Goal: Find specific page/section: Find specific page/section

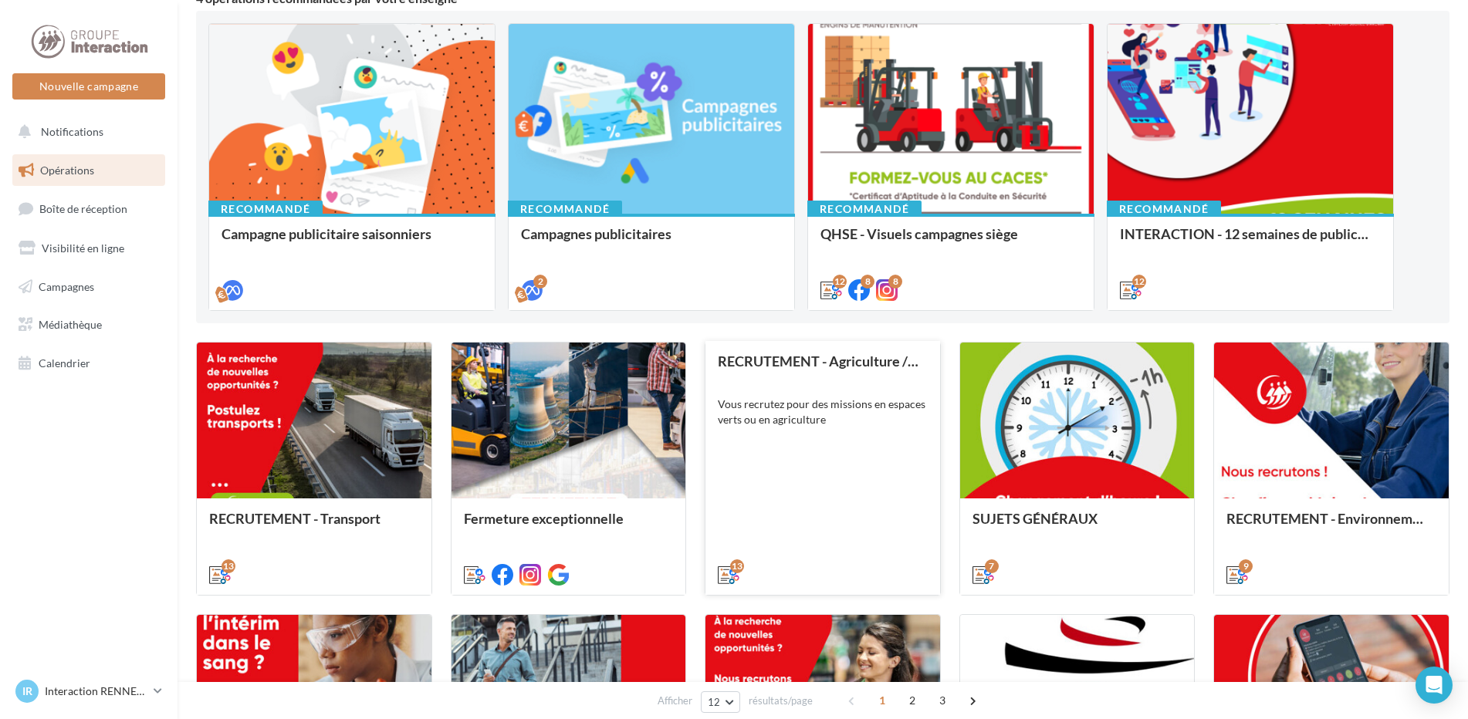
scroll to position [77, 0]
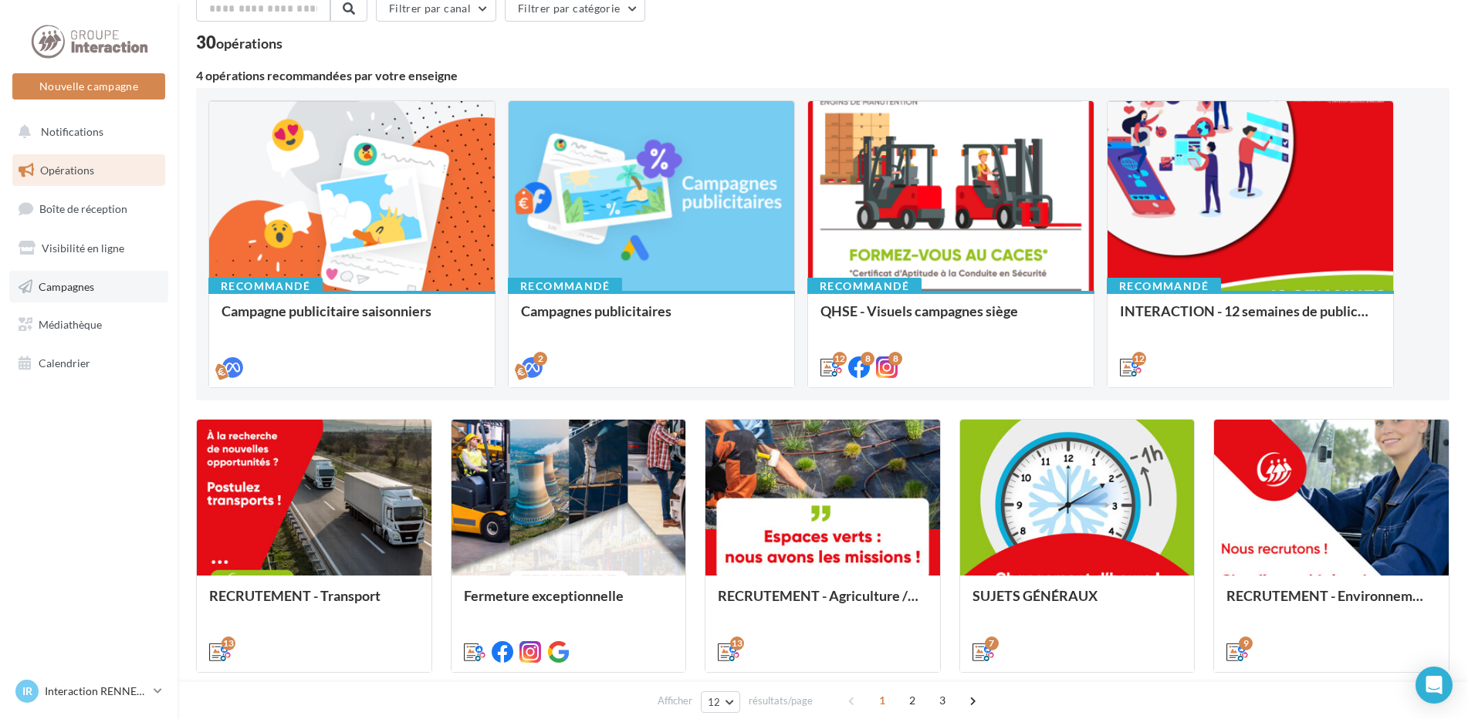
click at [80, 285] on span "Campagnes" at bounding box center [67, 285] width 56 height 13
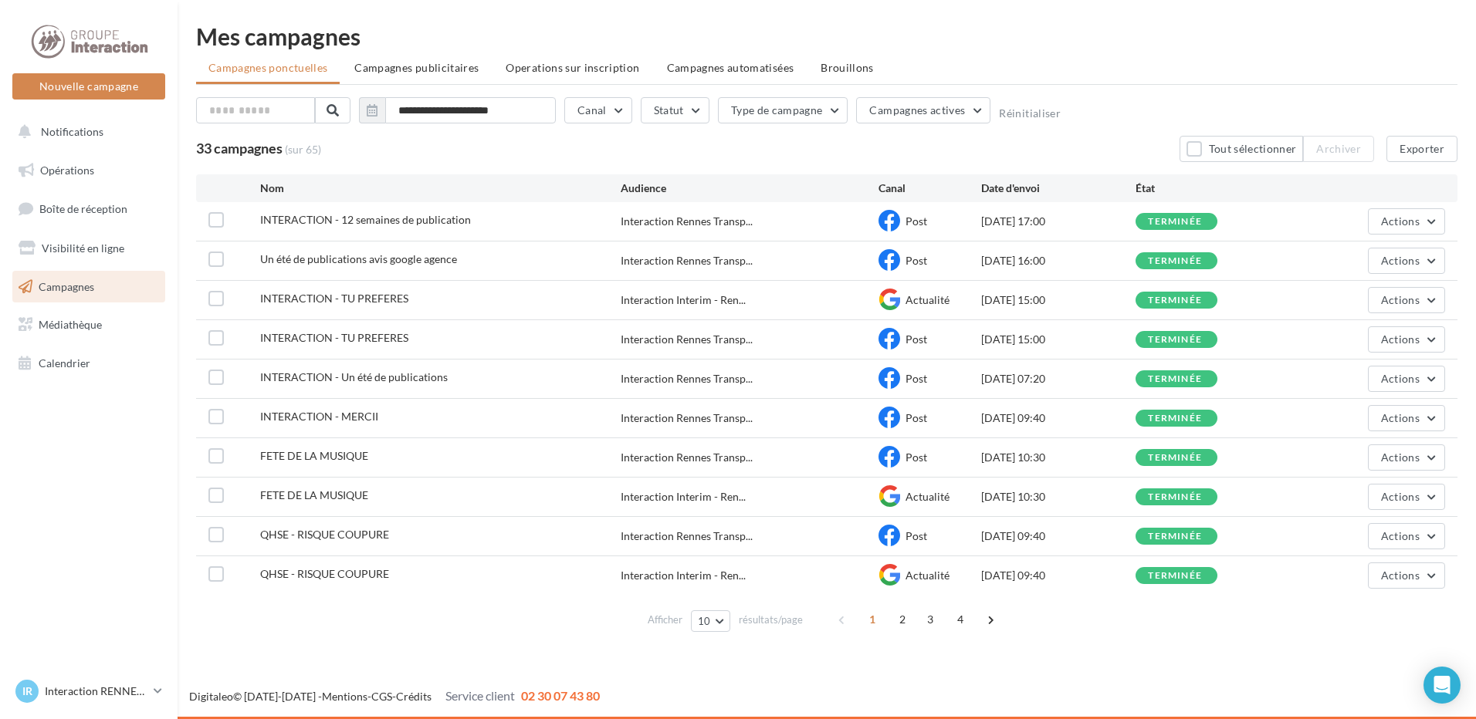
click at [315, 218] on span "INTERACTION - 12 semaines de publication" at bounding box center [365, 219] width 211 height 13
click at [59, 133] on span "Notifications" at bounding box center [72, 131] width 63 height 13
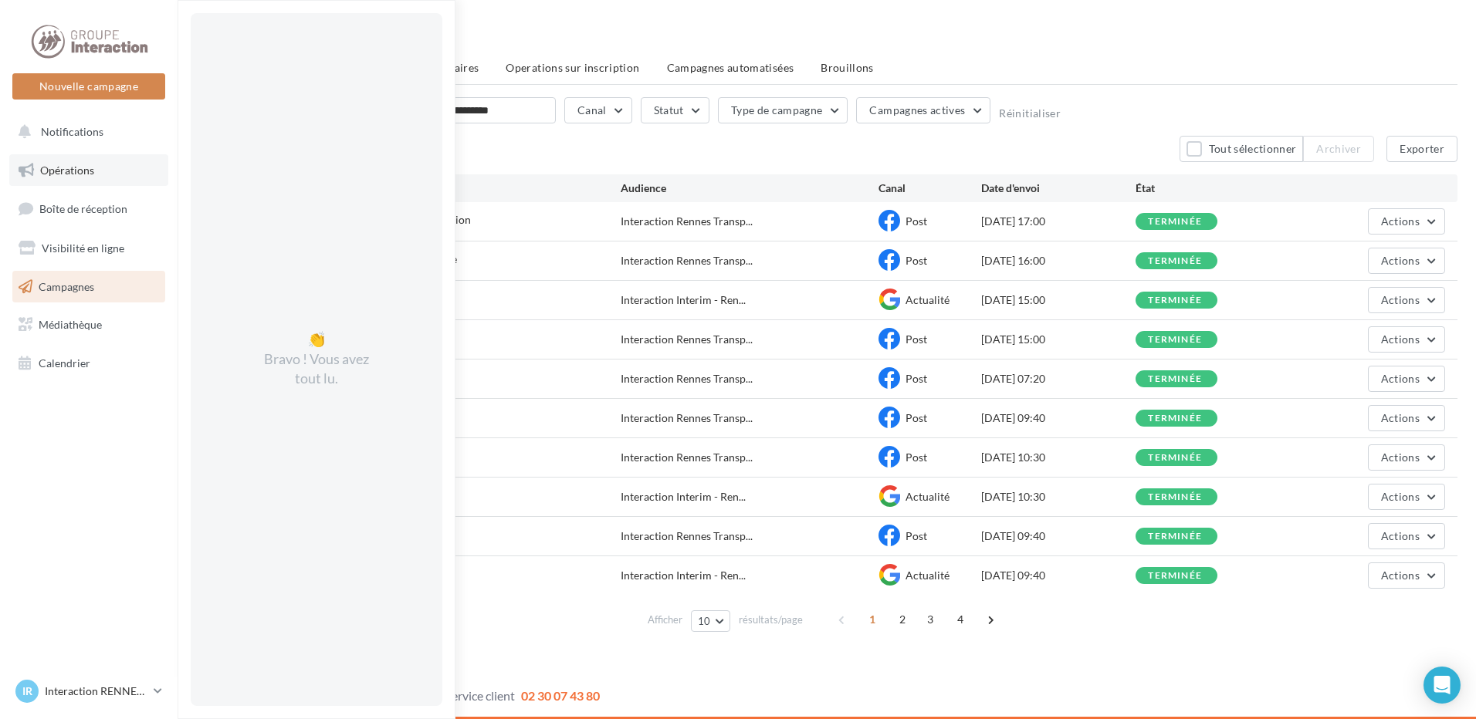
click at [79, 177] on link "Opérations" at bounding box center [88, 170] width 159 height 32
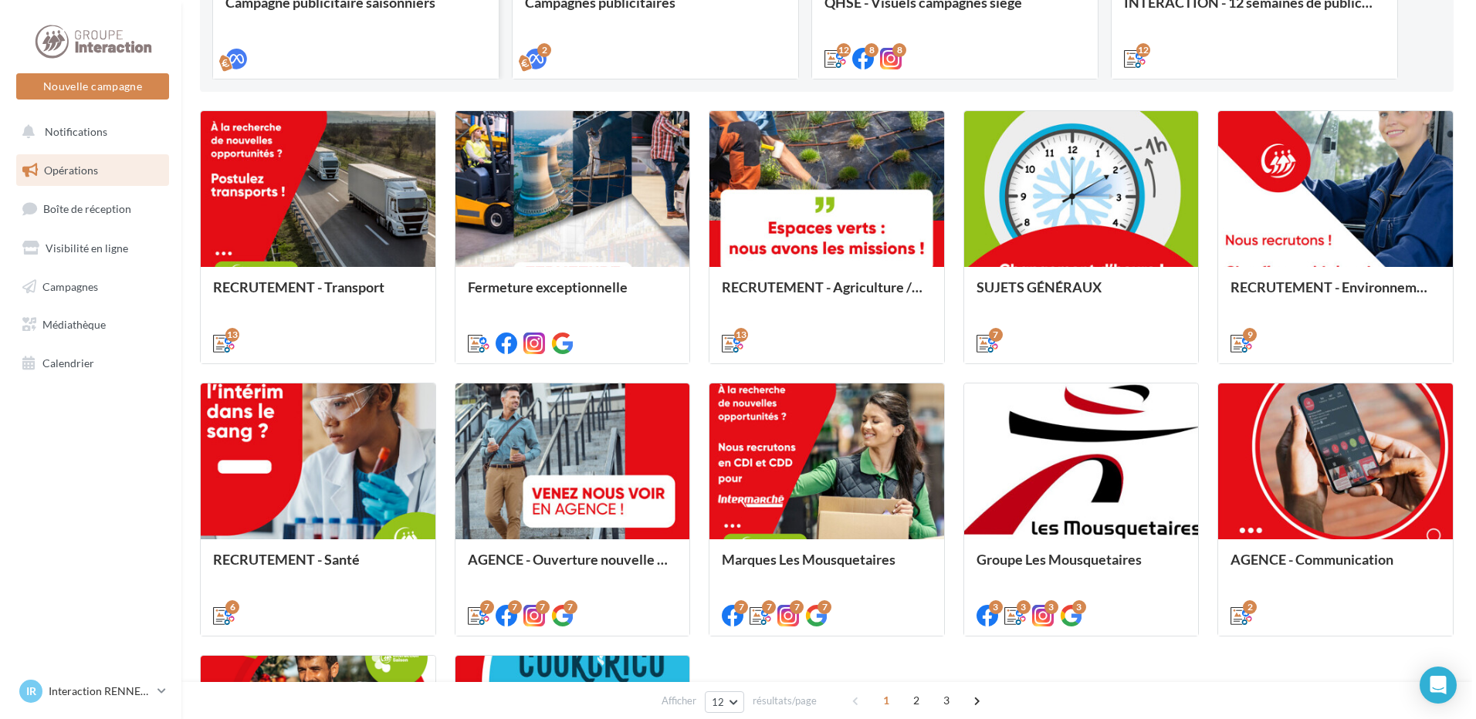
scroll to position [77, 0]
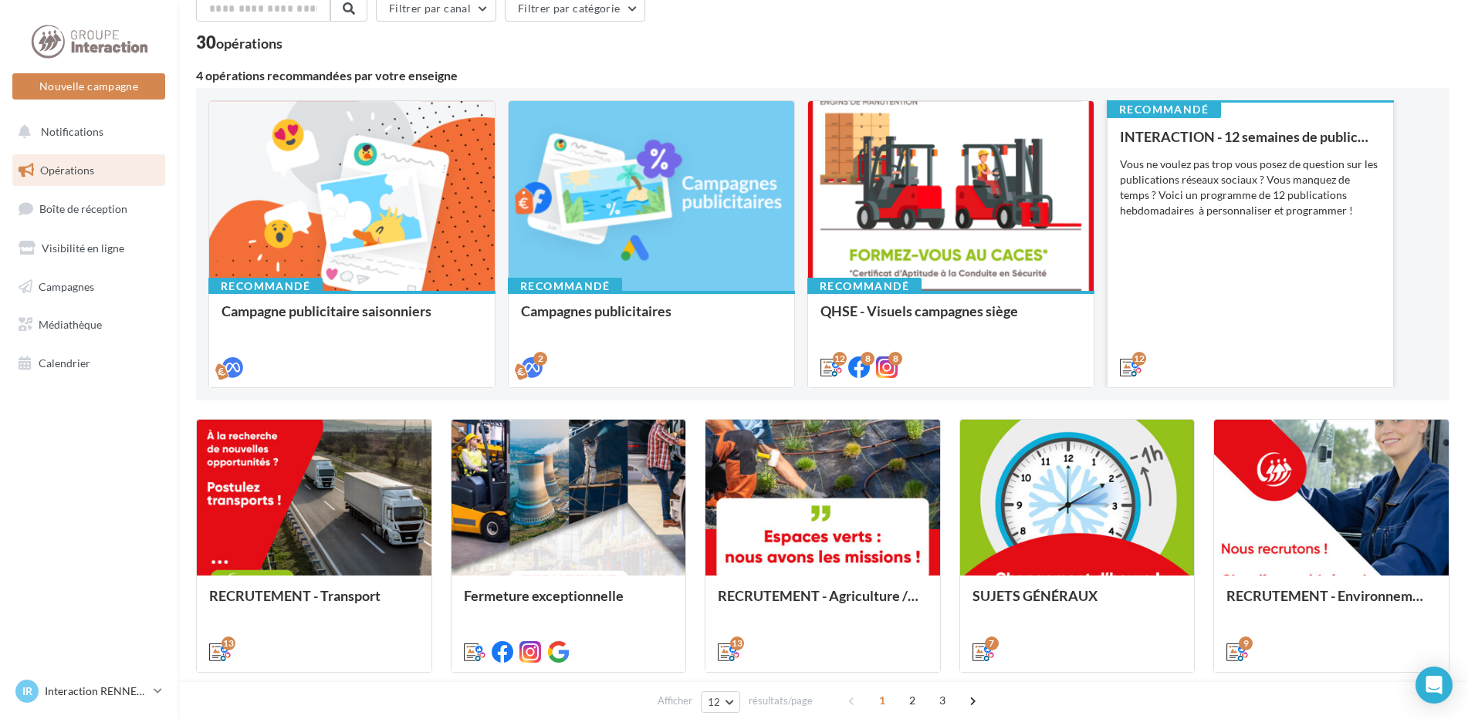
click at [1339, 244] on div "INTERACTION - 12 semaines de publication Vous ne voulez pas trop vous posez de …" at bounding box center [1250, 251] width 261 height 245
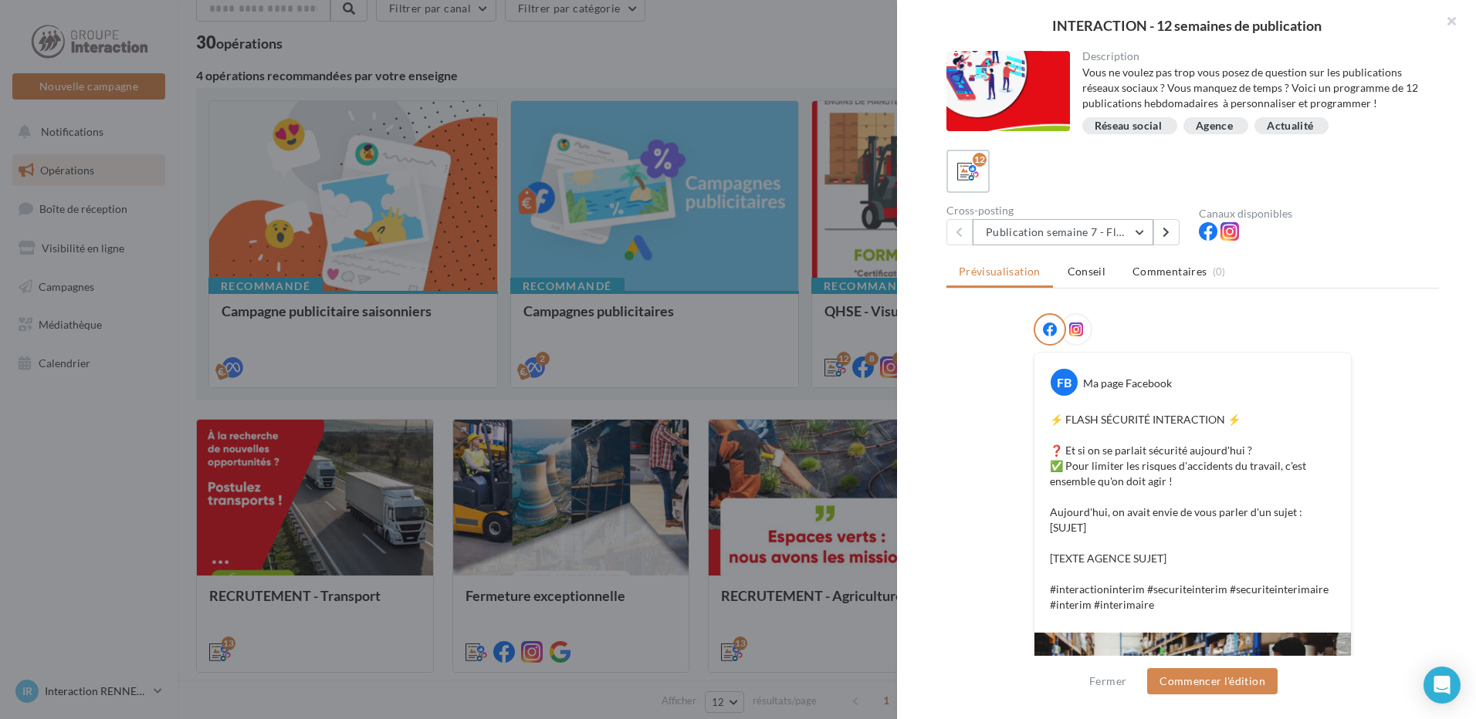
click at [1045, 224] on button "Publication semaine 7 - Flash sécurité" at bounding box center [1063, 232] width 181 height 26
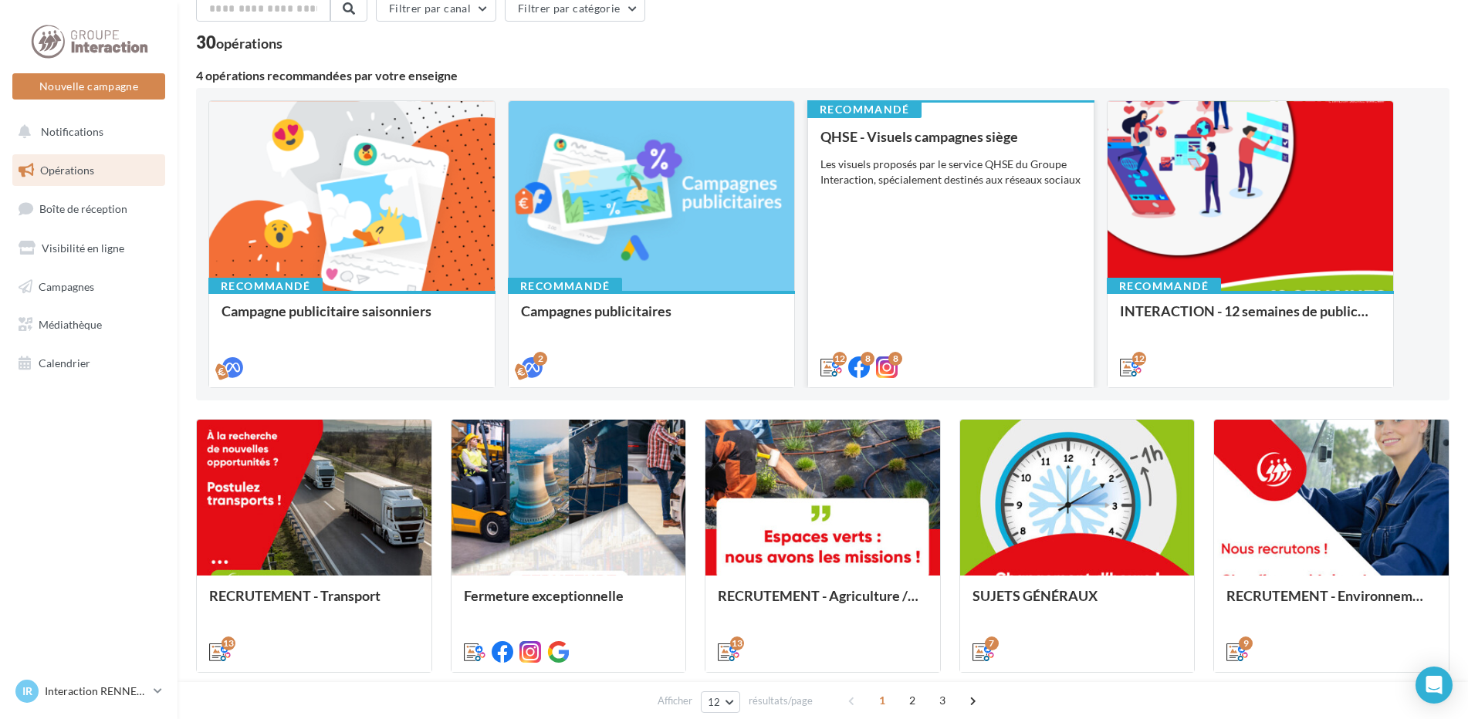
click at [889, 314] on div "QHSE - Visuels campagnes siège Les visuels proposés par le service QHSE du Grou…" at bounding box center [951, 251] width 261 height 245
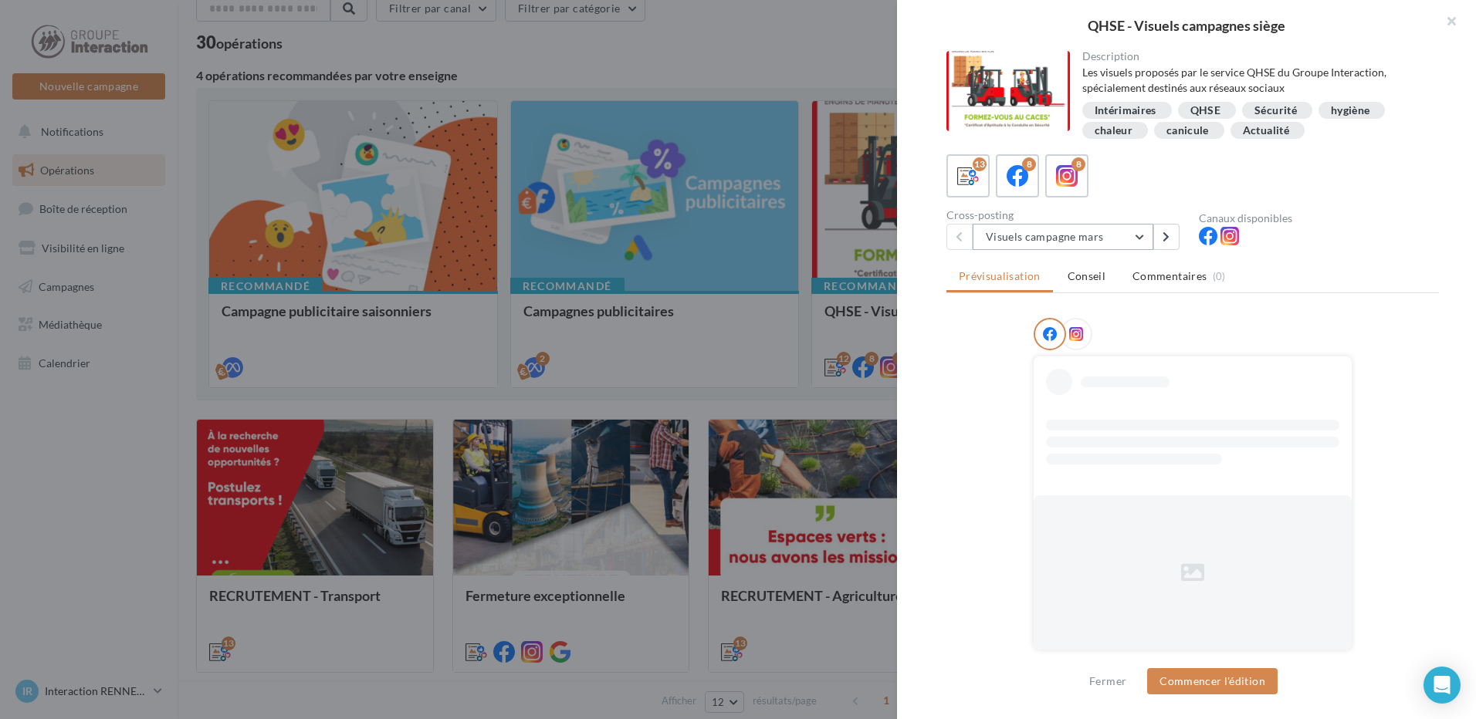
click at [1029, 237] on button "Visuels campagne mars" at bounding box center [1063, 237] width 181 height 26
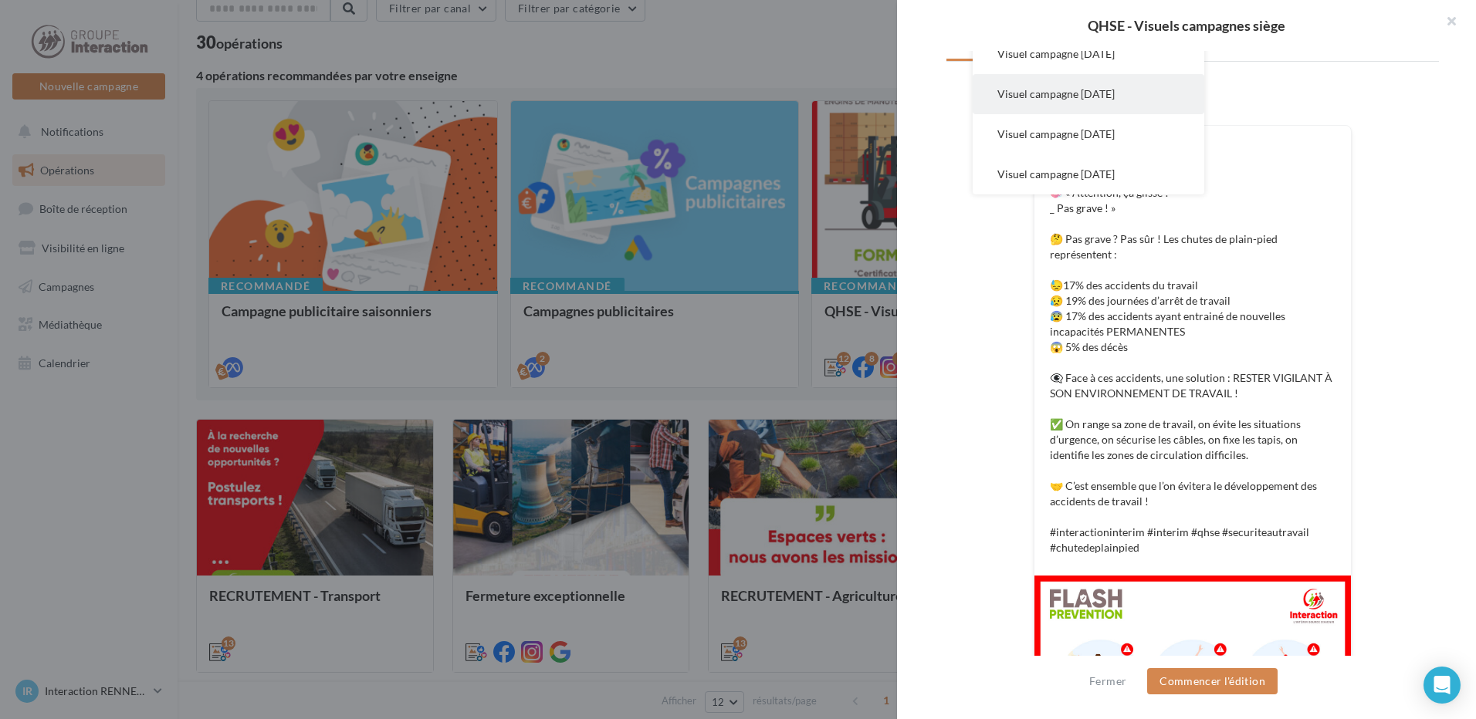
scroll to position [309, 0]
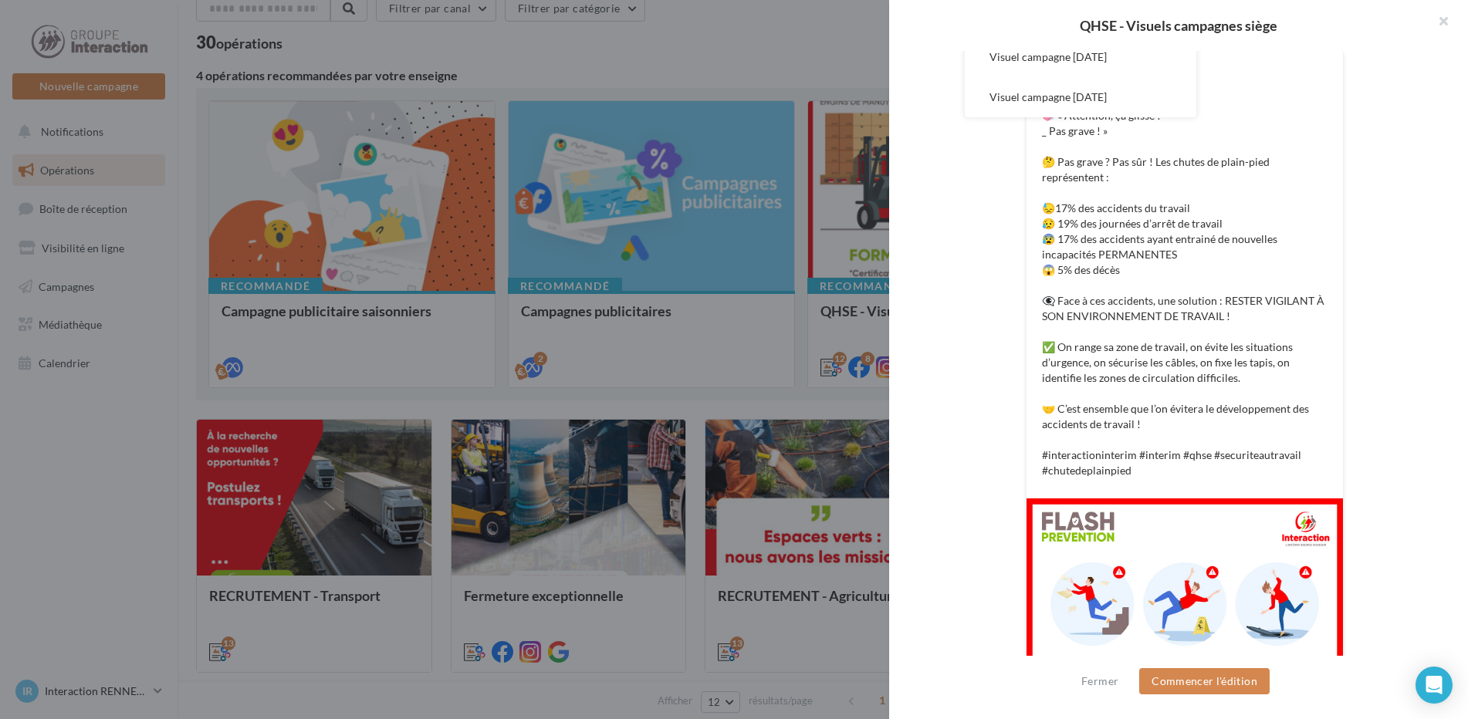
click at [100, 425] on div at bounding box center [734, 359] width 1468 height 719
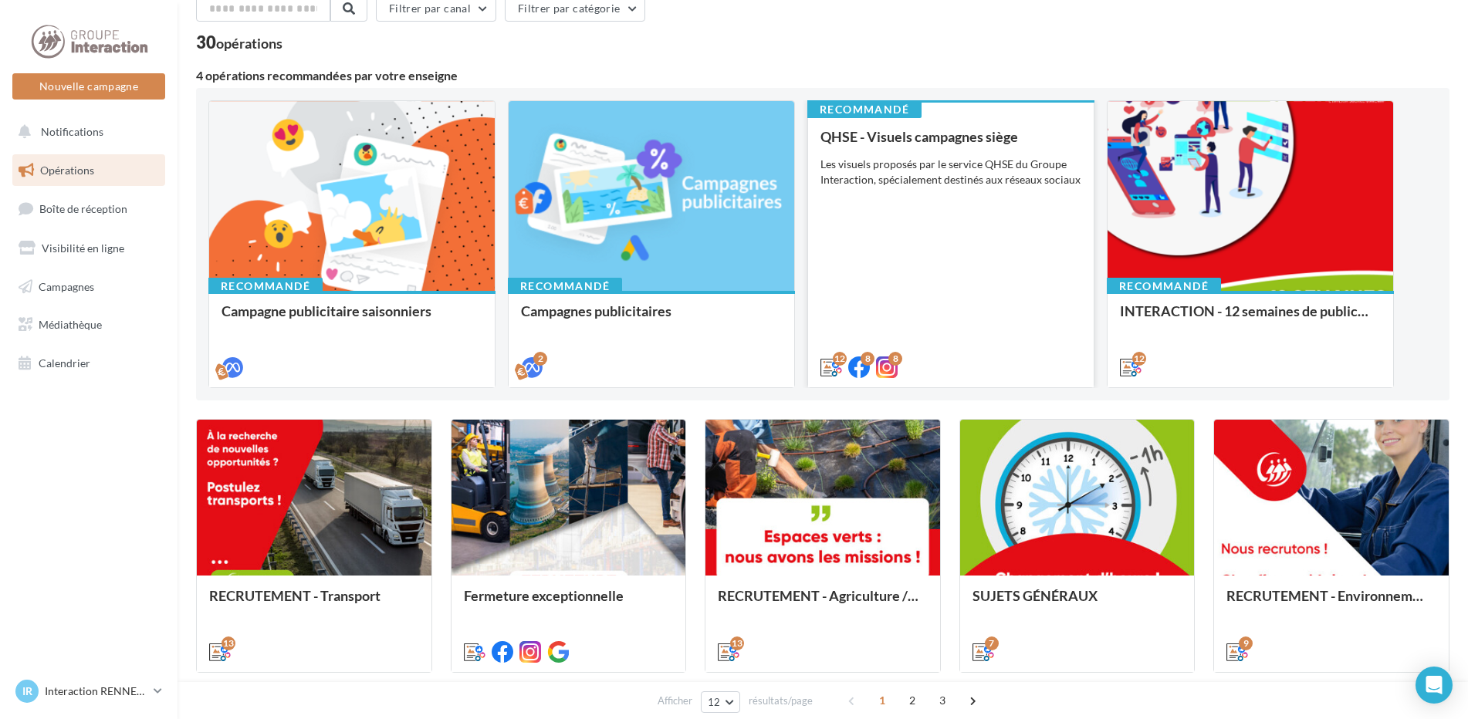
click at [1017, 312] on div "QHSE - Visuels campagnes siège Les visuels proposés par le service QHSE du Grou…" at bounding box center [951, 251] width 261 height 245
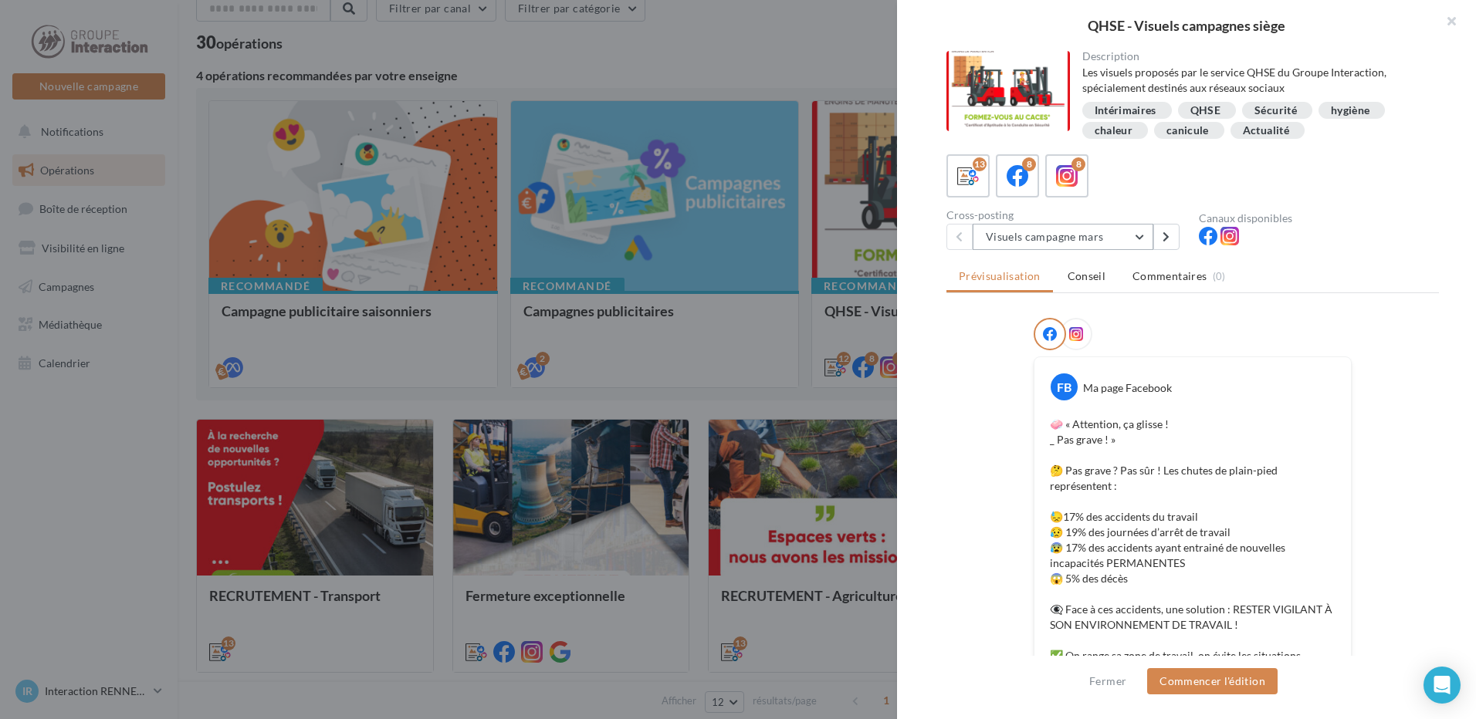
click at [1019, 235] on button "Visuels campagne mars" at bounding box center [1063, 237] width 181 height 26
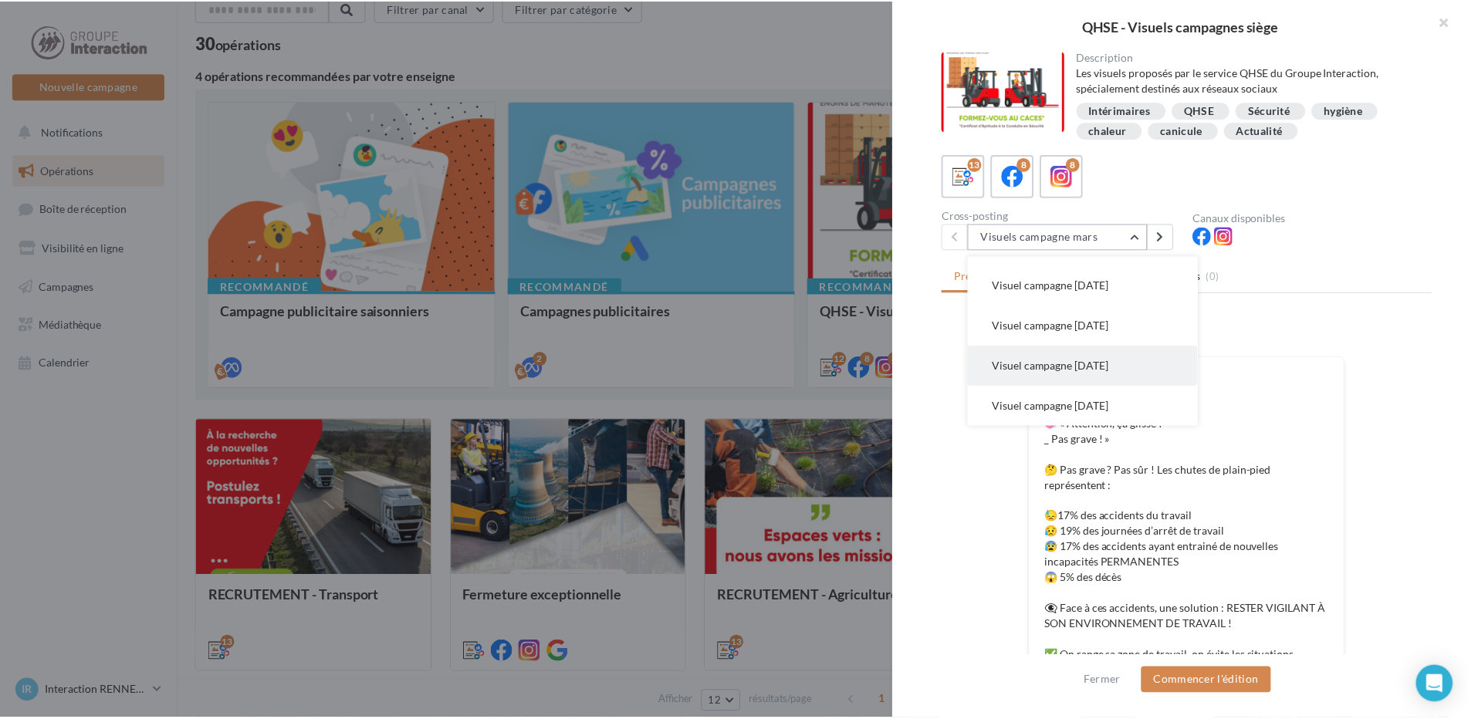
scroll to position [77, 0]
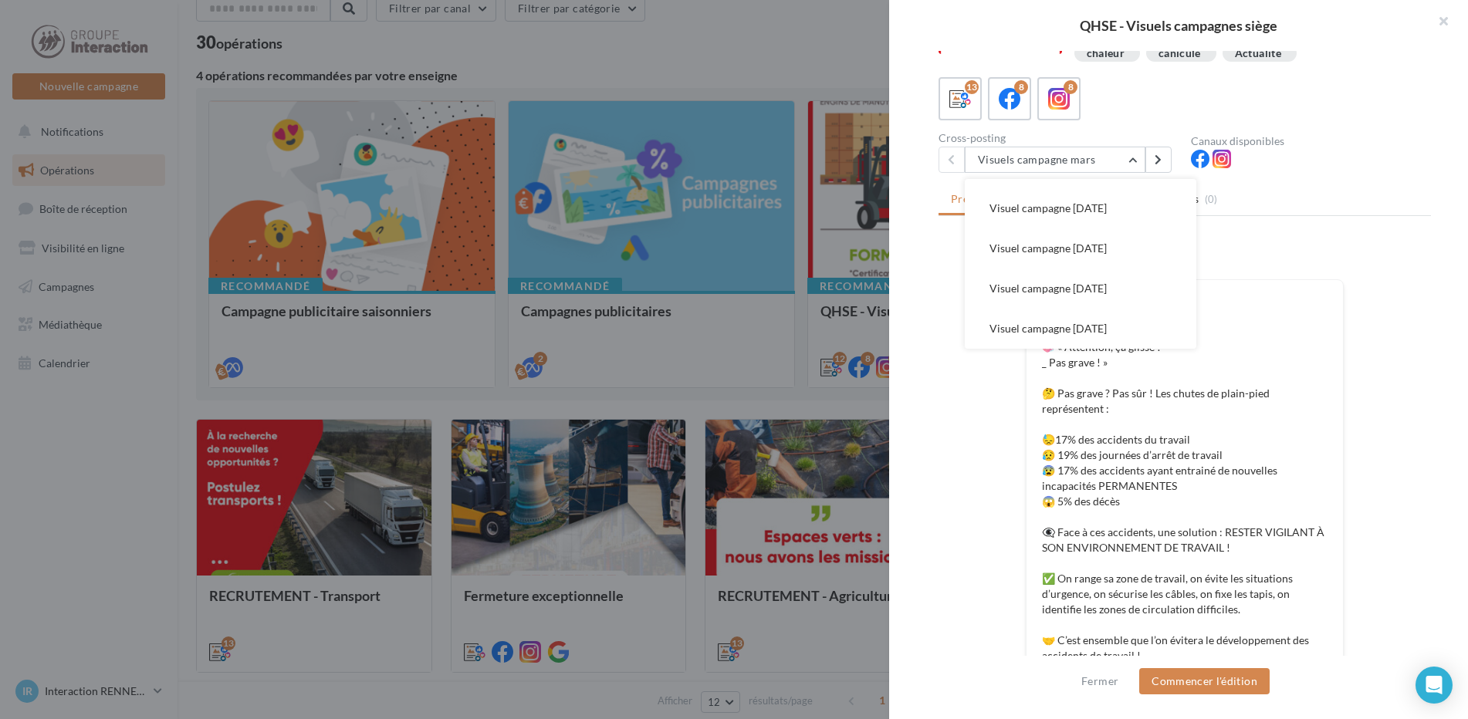
click at [93, 519] on div at bounding box center [734, 359] width 1468 height 719
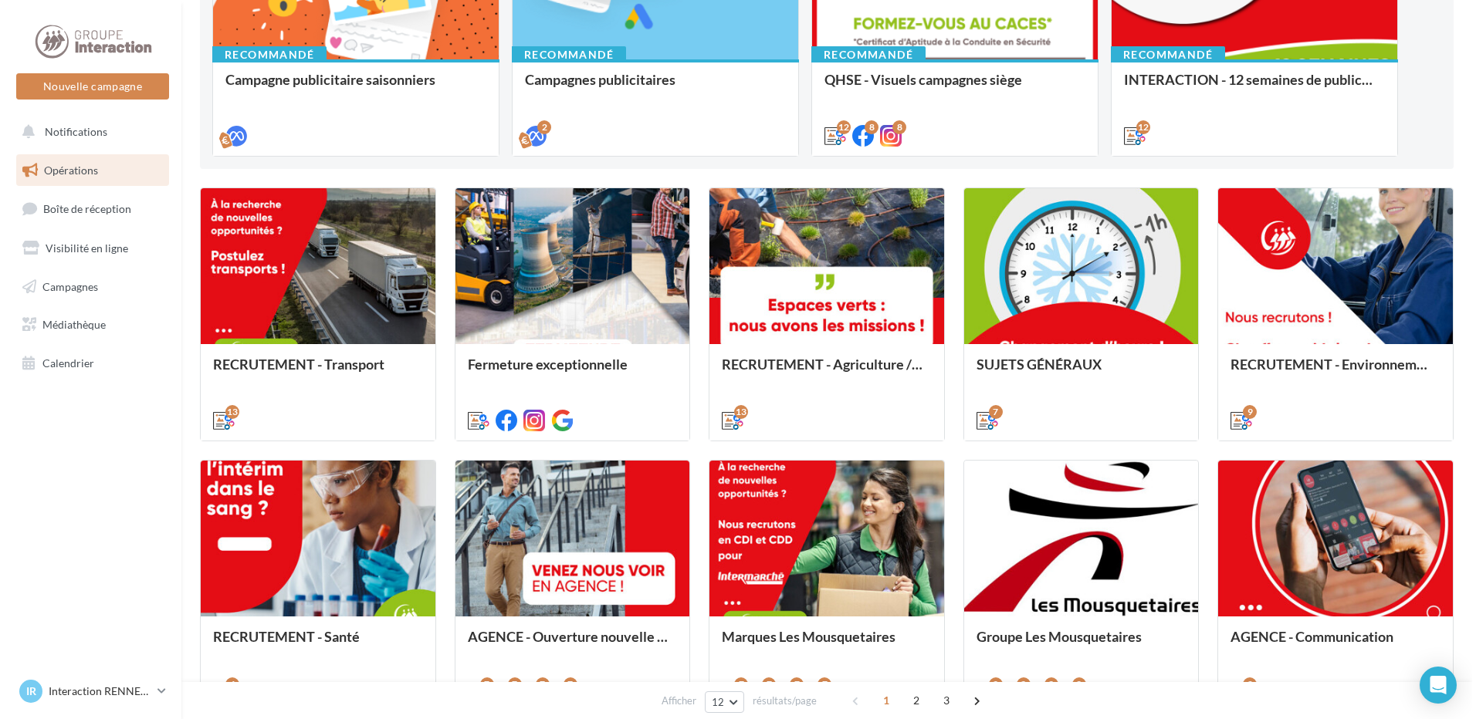
scroll to position [386, 0]
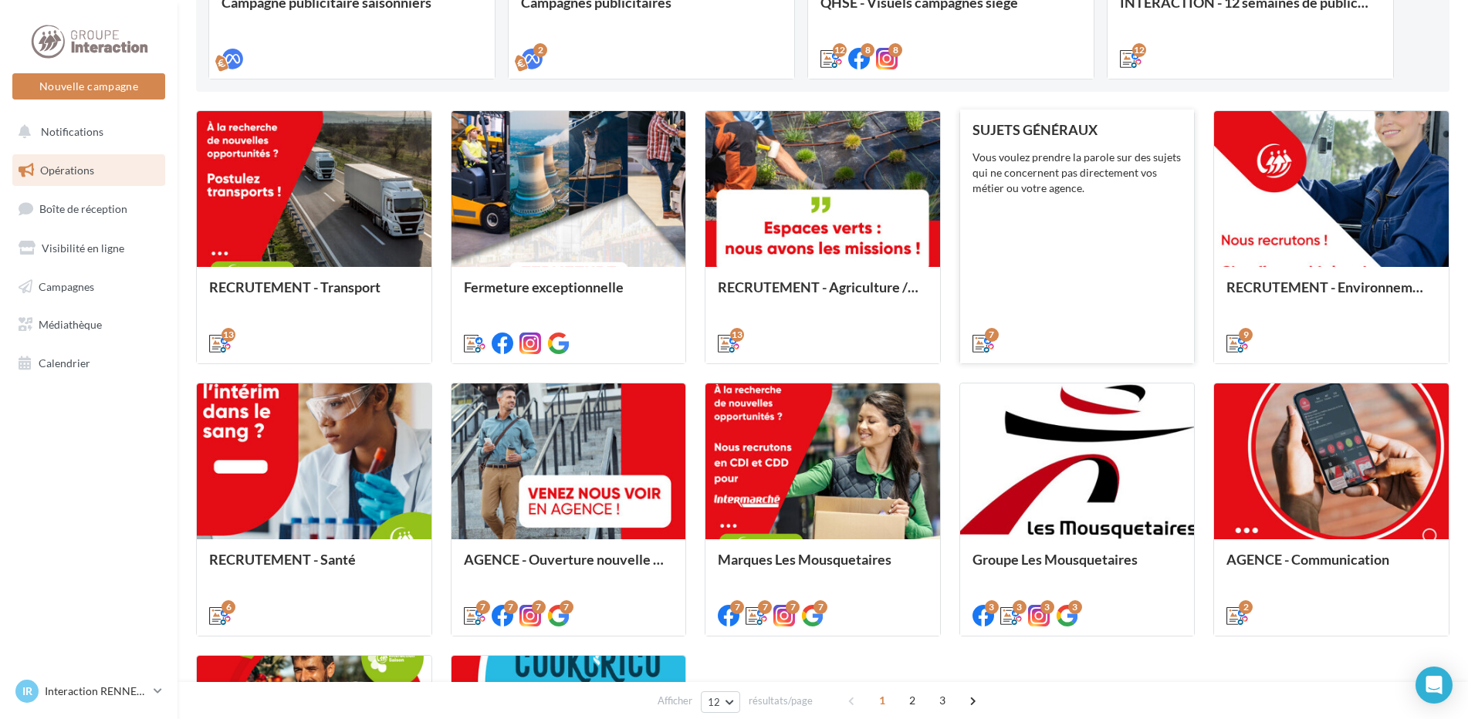
click at [1041, 296] on div "SUJETS GÉNÉRAUX Vous voulez prendre la parole sur des sujets qui ne concernent …" at bounding box center [1078, 236] width 210 height 228
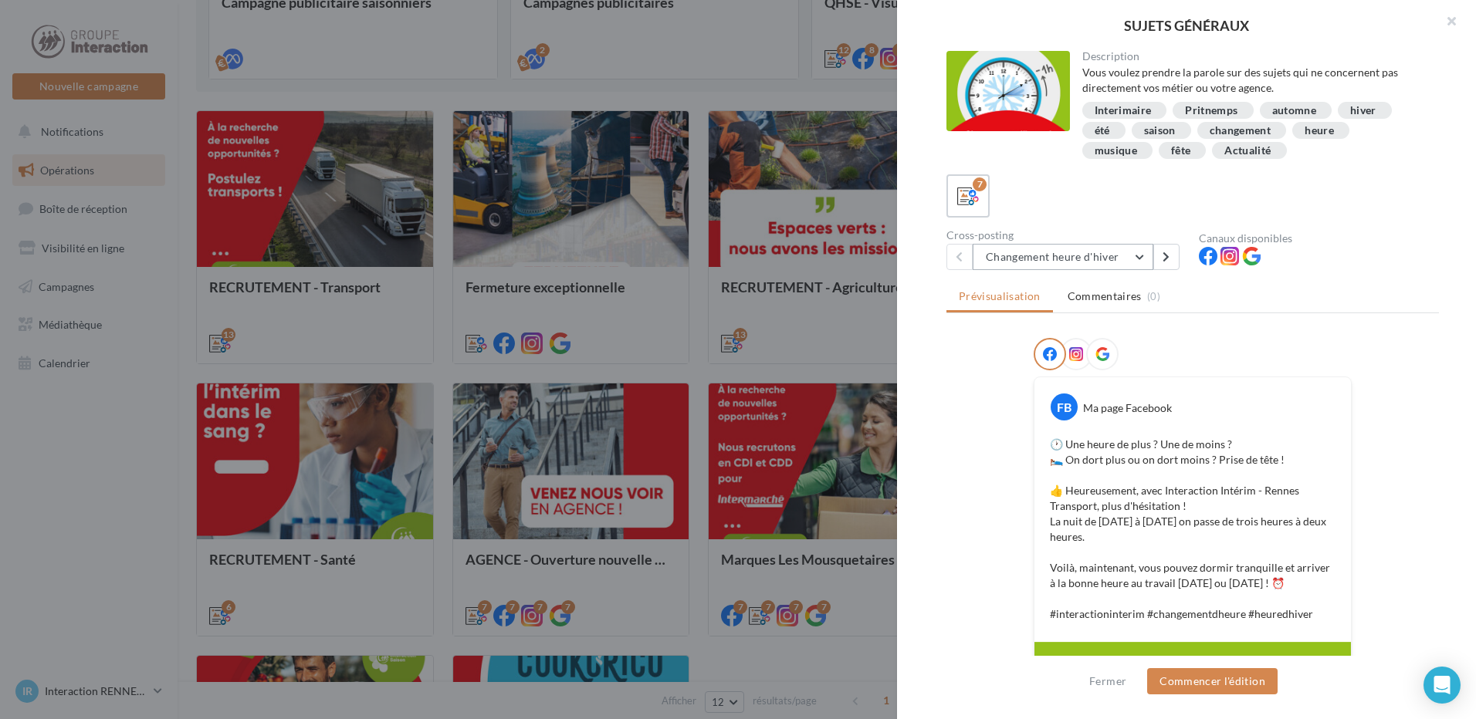
click at [1050, 261] on button "Changement heure d'hiver" at bounding box center [1063, 257] width 181 height 26
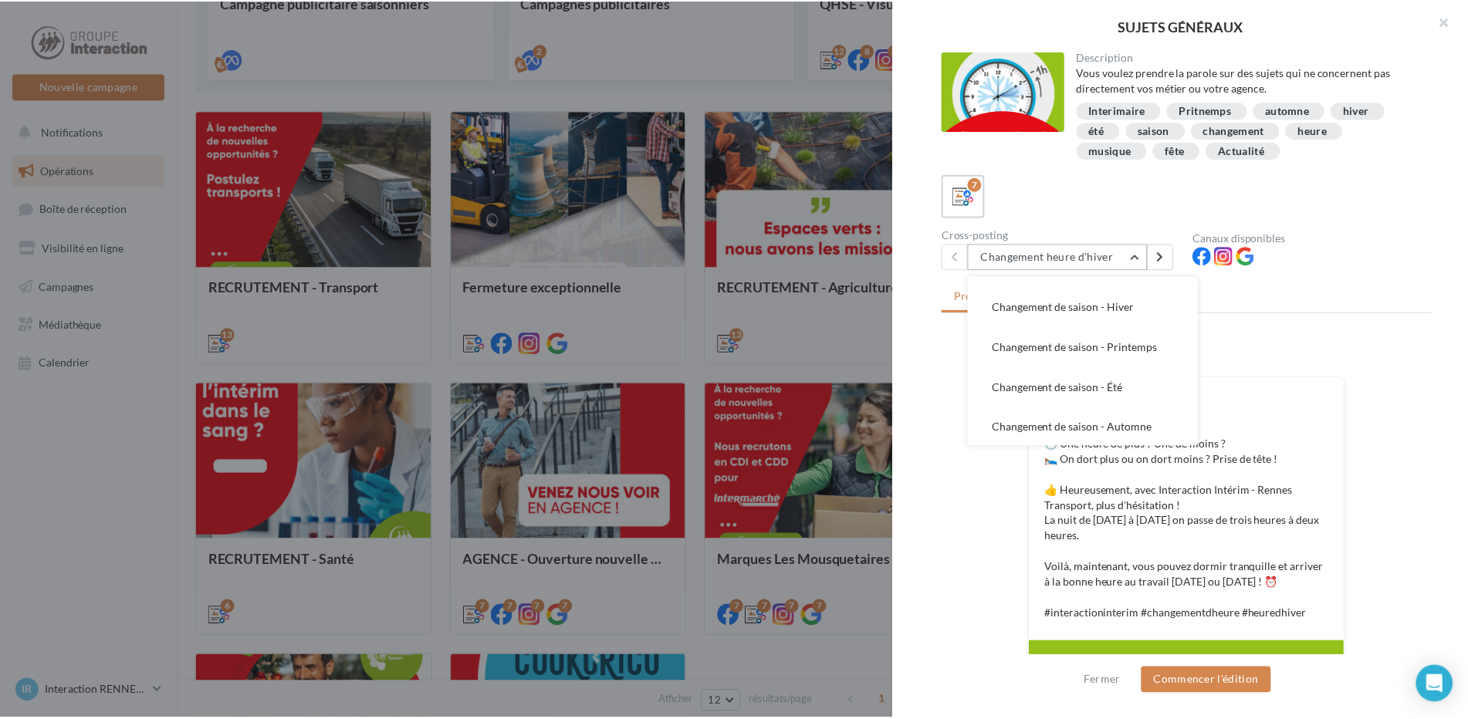
scroll to position [111, 0]
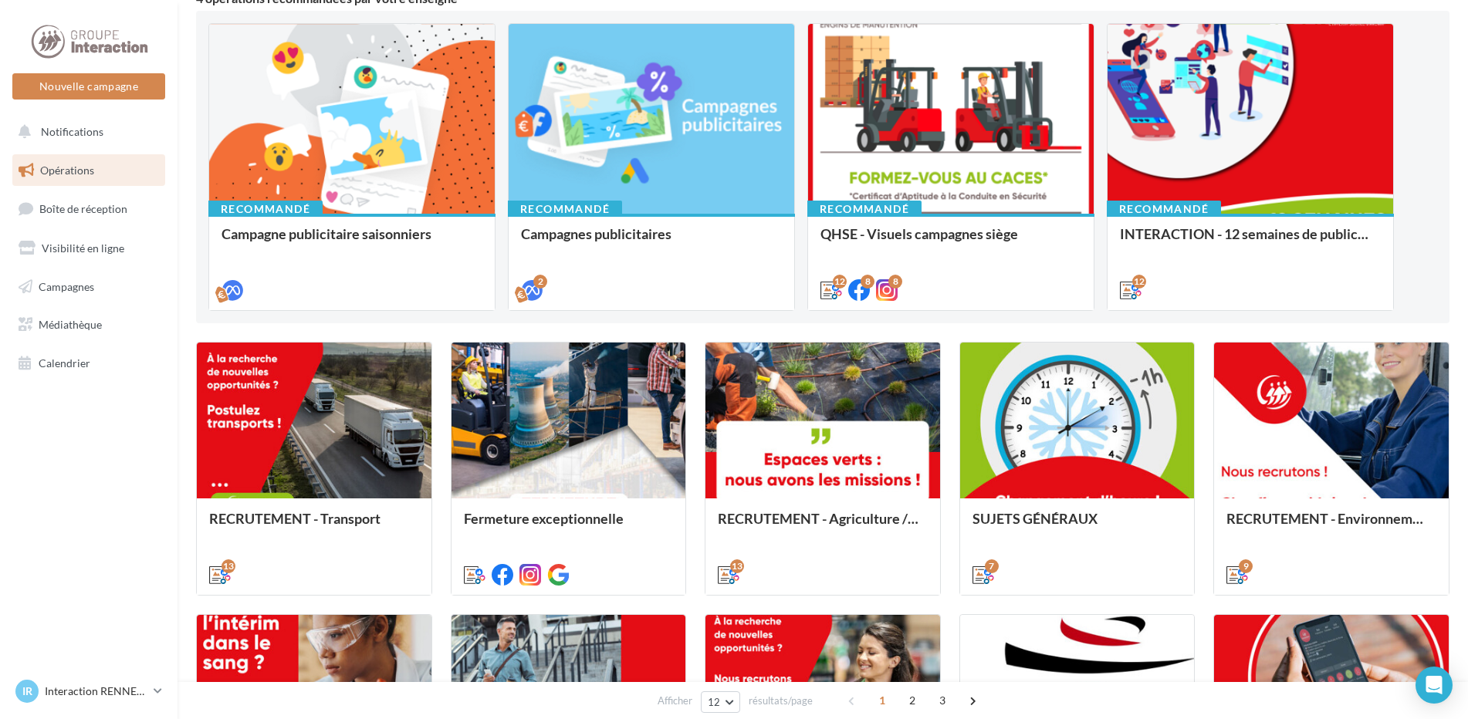
scroll to position [0, 0]
